Goal: Find contact information: Find contact information

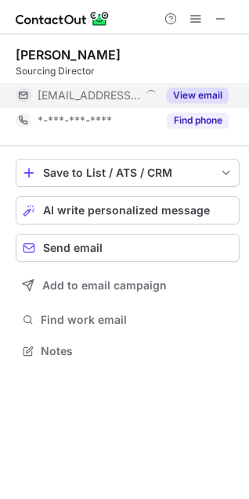
scroll to position [340, 249]
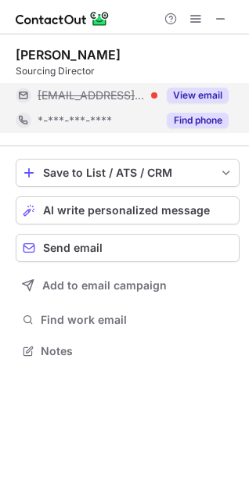
click at [194, 119] on button "Find phone" at bounding box center [197, 121] width 62 height 16
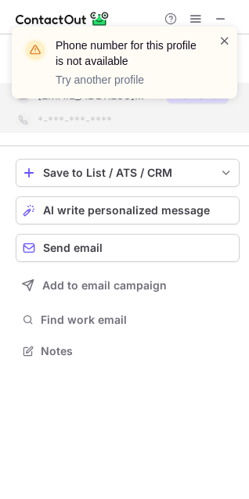
click at [227, 36] on span at bounding box center [224, 41] width 13 height 16
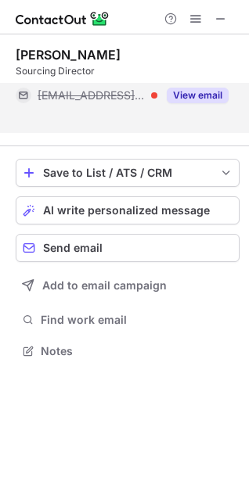
scroll to position [315, 249]
click at [224, 21] on div "Phone number for this profile is not available Try another profile" at bounding box center [124, 69] width 250 height 116
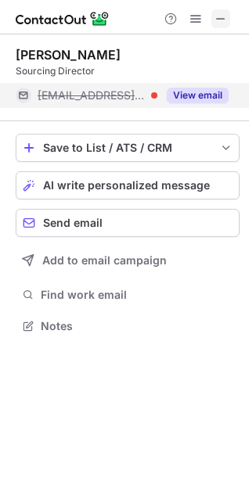
click at [222, 20] on span at bounding box center [220, 19] width 13 height 13
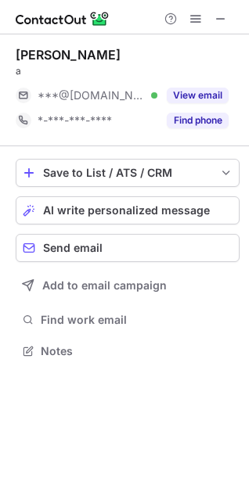
scroll to position [340, 249]
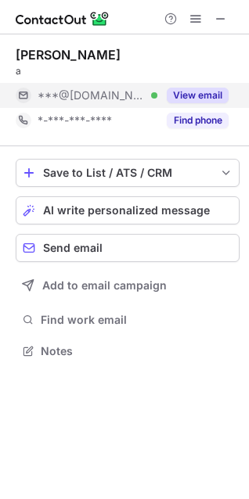
click at [187, 93] on button "View email" at bounding box center [197, 96] width 62 height 16
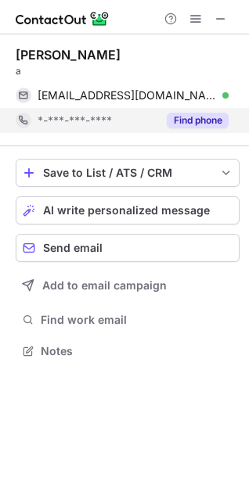
click at [195, 113] on button "Find phone" at bounding box center [197, 121] width 62 height 16
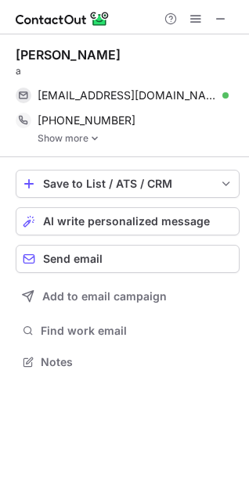
click at [73, 138] on link "Show more" at bounding box center [139, 138] width 202 height 11
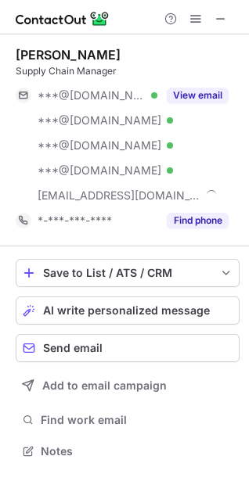
scroll to position [440, 249]
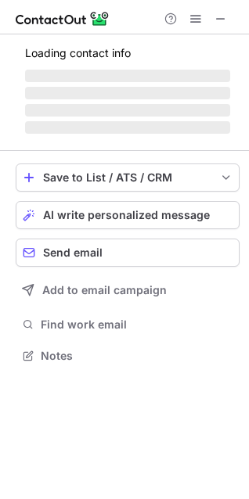
scroll to position [365, 249]
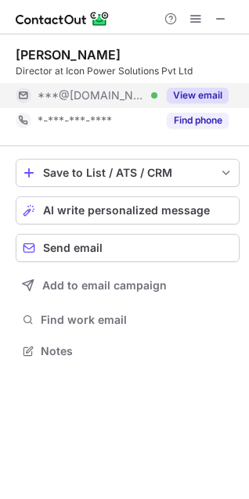
click at [188, 99] on button "View email" at bounding box center [197, 96] width 62 height 16
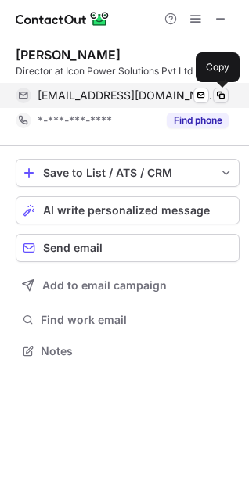
click at [218, 99] on span at bounding box center [220, 95] width 13 height 13
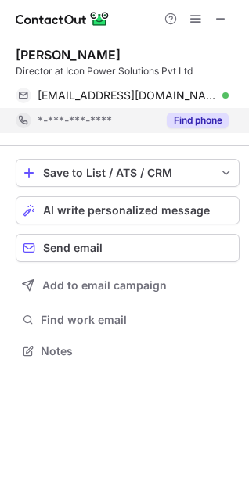
click at [191, 118] on button "Find phone" at bounding box center [197, 121] width 62 height 16
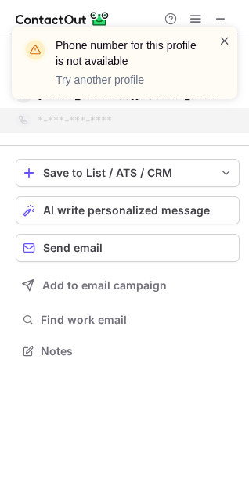
click at [224, 40] on span at bounding box center [224, 41] width 13 height 16
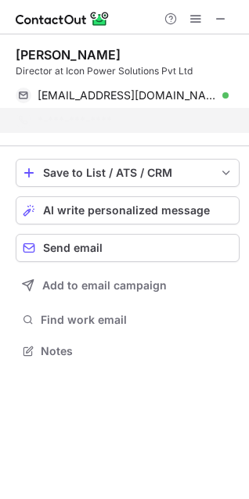
click at [223, 15] on div "Phone number for this profile is not available Try another profile" at bounding box center [124, 69] width 250 height 116
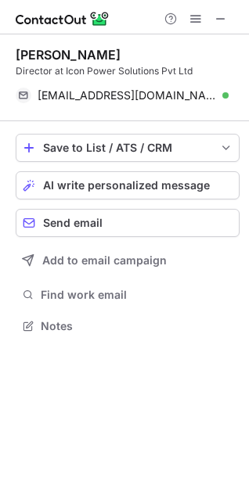
scroll to position [315, 249]
click at [222, 18] on div "Phone number for this profile is not available Try another profile" at bounding box center [124, 26] width 250 height 31
click at [219, 19] on span at bounding box center [220, 19] width 13 height 13
